Goal: Find specific page/section: Find specific page/section

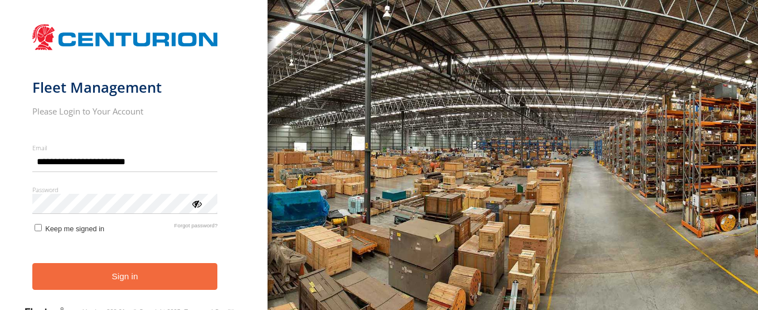
click at [136, 283] on button "Sign in" at bounding box center [125, 276] width 186 height 27
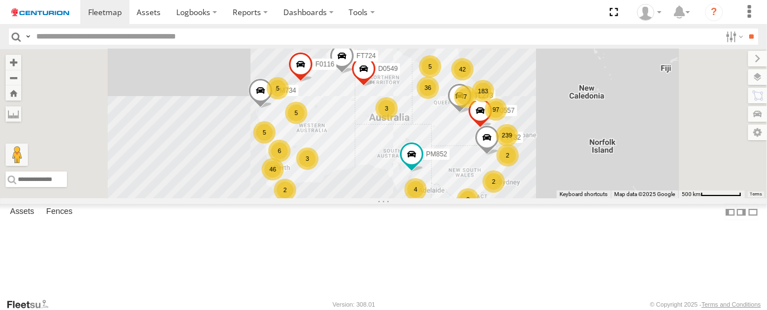
click at [211, 41] on input "text" at bounding box center [376, 36] width 689 height 16
type input "***"
click at [745, 28] on input "**" at bounding box center [751, 36] width 13 height 16
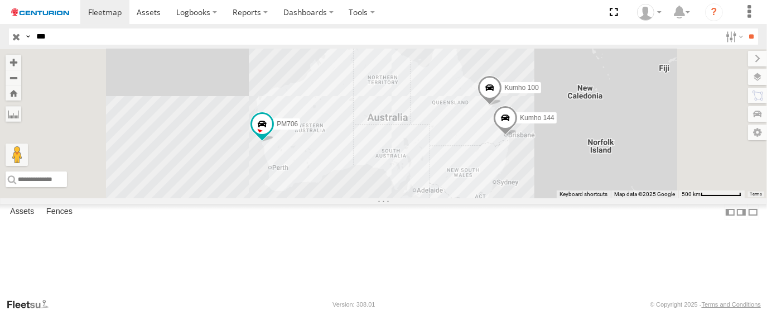
click at [0, 0] on span at bounding box center [0, 0] width 0 height 0
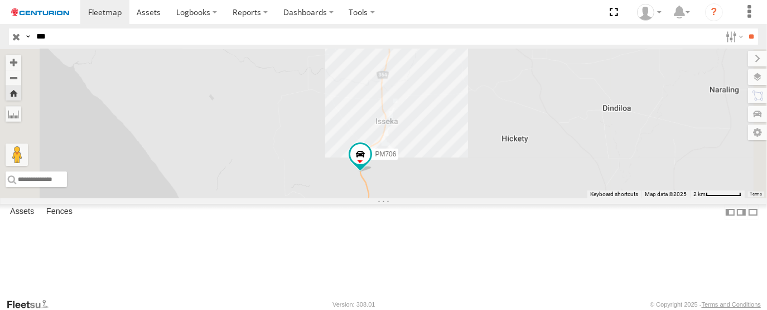
drag, startPoint x: 555, startPoint y: 218, endPoint x: 551, endPoint y: 165, distance: 53.7
click at [551, 182] on div "PM706" at bounding box center [383, 123] width 767 height 149
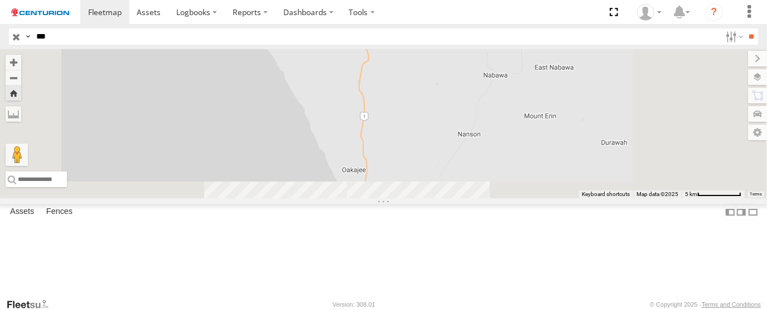
drag, startPoint x: 551, startPoint y: 207, endPoint x: 539, endPoint y: 157, distance: 51.1
click at [539, 157] on div "PM706" at bounding box center [383, 123] width 767 height 149
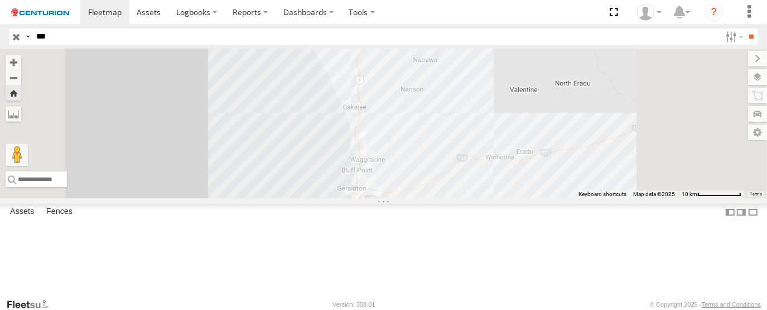
drag, startPoint x: 567, startPoint y: 229, endPoint x: 540, endPoint y: 192, distance: 46.0
click at [540, 192] on div "PM706" at bounding box center [383, 123] width 767 height 149
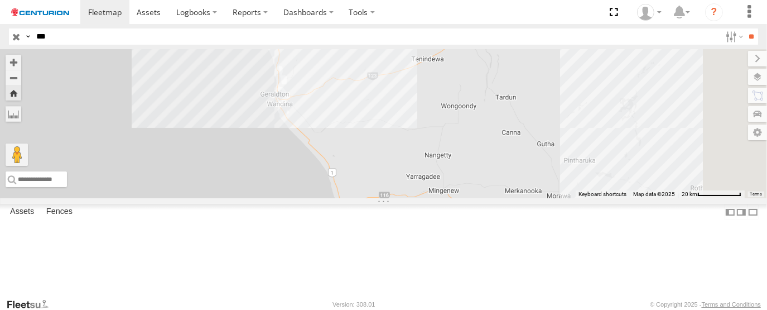
drag, startPoint x: 540, startPoint y: 227, endPoint x: 458, endPoint y: 133, distance: 124.5
click at [458, 133] on div "PM706" at bounding box center [383, 123] width 767 height 149
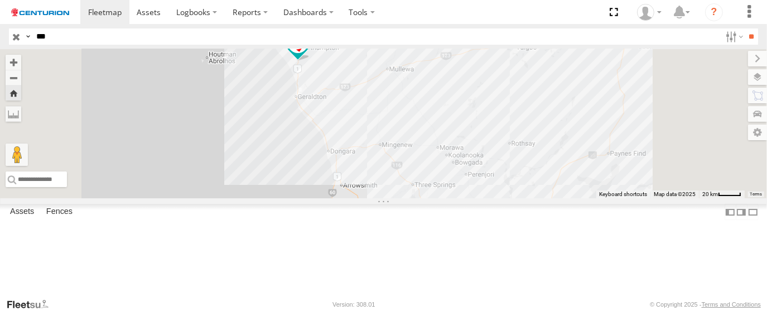
click at [458, 182] on div "PM706" at bounding box center [383, 123] width 767 height 149
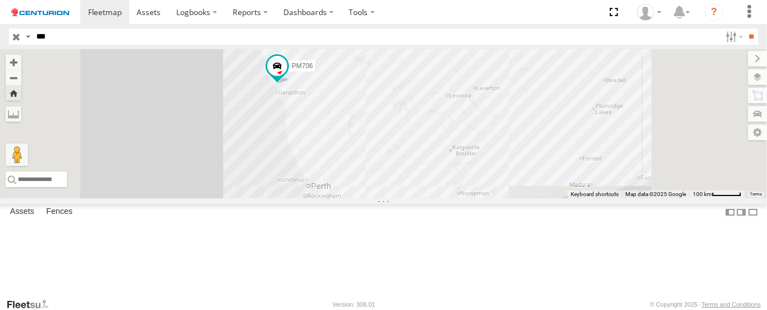
drag, startPoint x: 550, startPoint y: 256, endPoint x: 511, endPoint y: 220, distance: 53.3
click at [511, 198] on div "PM706" at bounding box center [383, 123] width 767 height 149
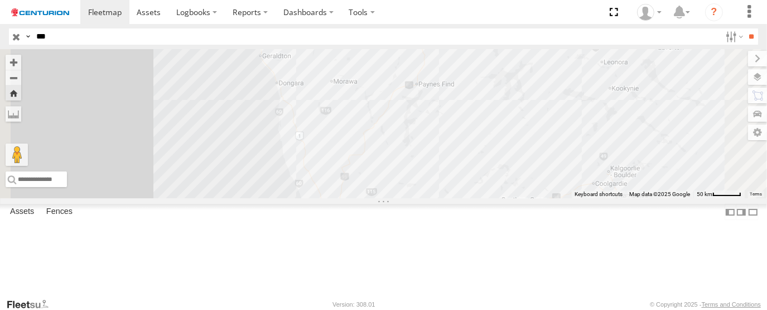
drag, startPoint x: 424, startPoint y: 153, endPoint x: 437, endPoint y: 270, distance: 117.3
click at [437, 198] on div "PM706" at bounding box center [383, 123] width 767 height 149
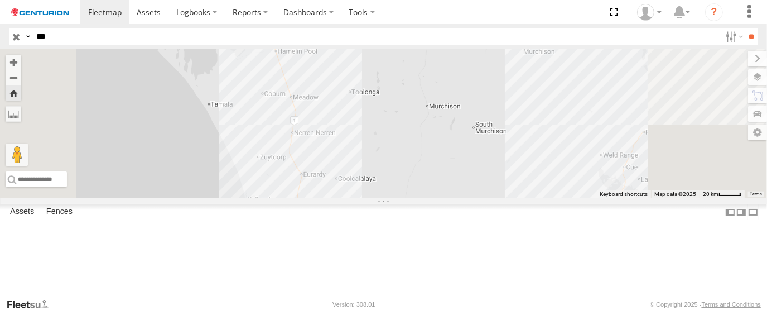
drag, startPoint x: 424, startPoint y: 243, endPoint x: 438, endPoint y: 91, distance: 151.8
click at [429, 95] on div "PM706" at bounding box center [383, 123] width 767 height 149
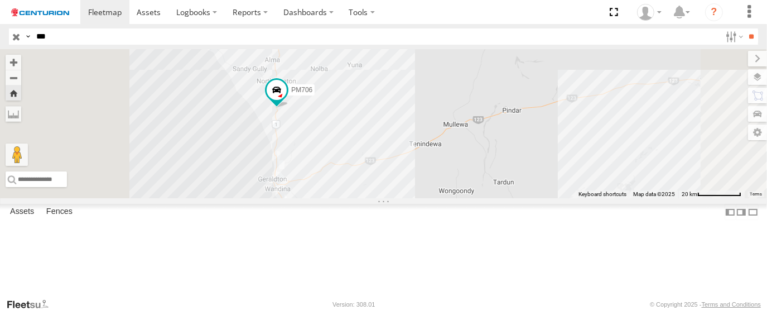
drag, startPoint x: 455, startPoint y: 183, endPoint x: 470, endPoint y: 231, distance: 50.8
click at [470, 198] on div "PM706" at bounding box center [383, 123] width 767 height 149
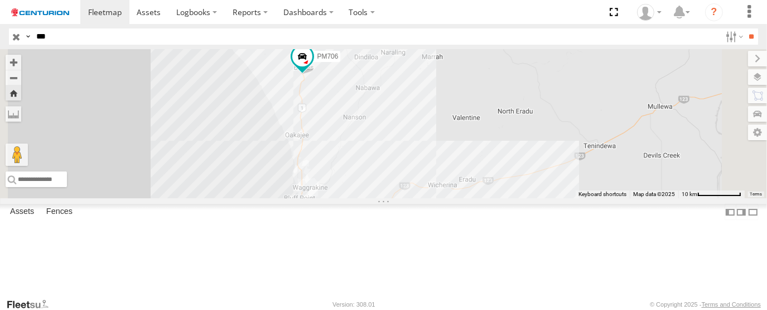
drag, startPoint x: 420, startPoint y: 227, endPoint x: 488, endPoint y: 249, distance: 71.1
click at [488, 198] on div "PM706" at bounding box center [383, 123] width 767 height 149
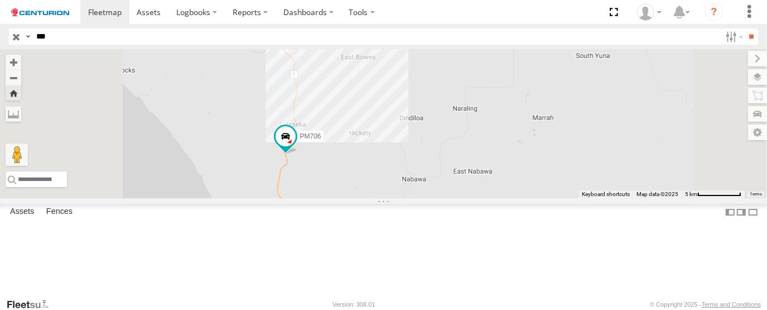
drag, startPoint x: 462, startPoint y: 92, endPoint x: 463, endPoint y: 145, distance: 53.0
click at [463, 145] on div "PM706" at bounding box center [383, 123] width 767 height 149
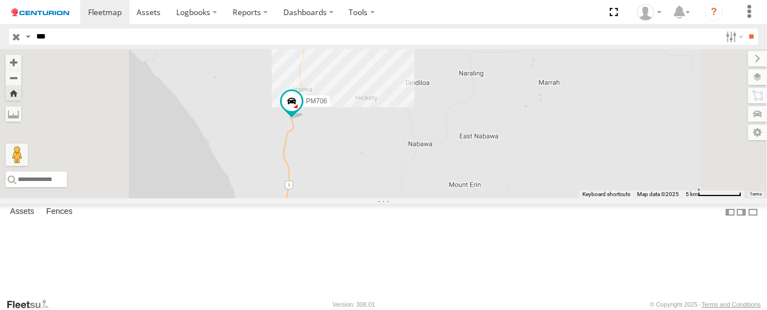
drag, startPoint x: 451, startPoint y: 162, endPoint x: 456, endPoint y: 109, distance: 53.8
click at [456, 109] on div "PM706" at bounding box center [383, 123] width 767 height 149
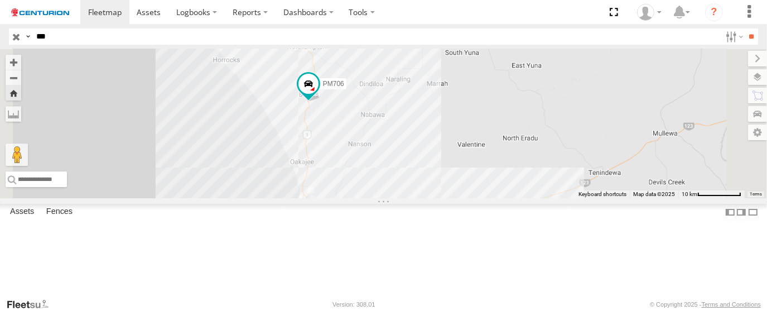
drag, startPoint x: 469, startPoint y: 218, endPoint x: 466, endPoint y: 187, distance: 30.8
click at [466, 187] on div "PM706" at bounding box center [383, 123] width 767 height 149
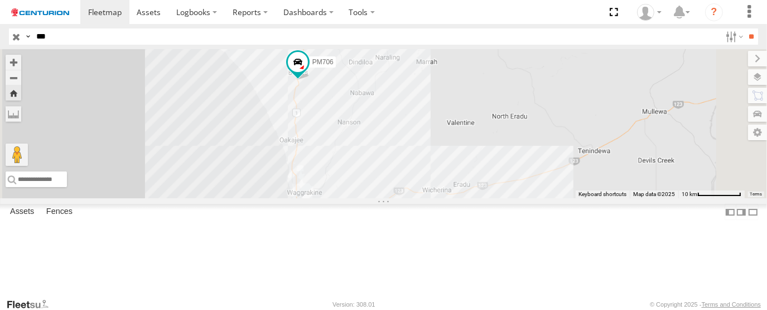
drag, startPoint x: 471, startPoint y: 239, endPoint x: 456, endPoint y: 214, distance: 29.0
click at [456, 198] on div "PM706" at bounding box center [383, 123] width 767 height 149
